Goal: Register for event/course

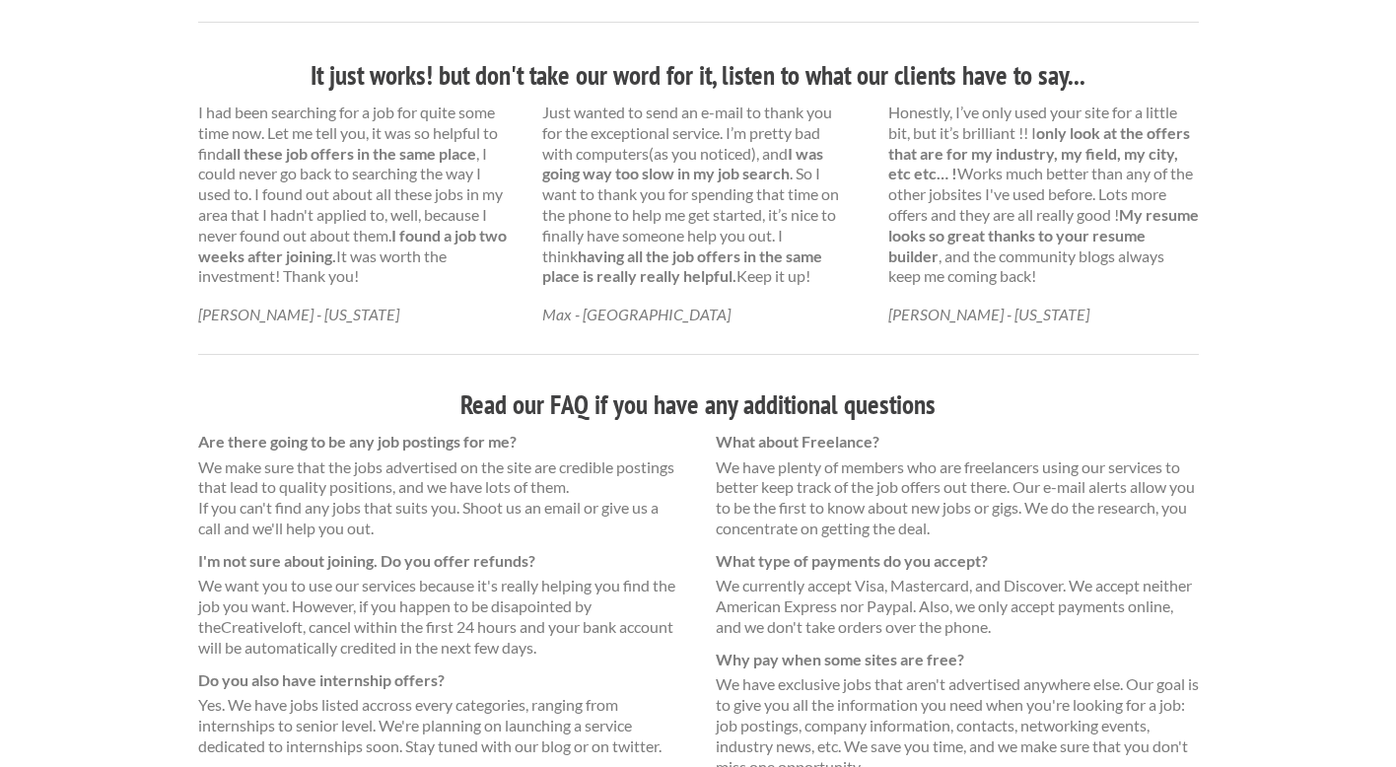
scroll to position [1249, 0]
